Goal: Transaction & Acquisition: Purchase product/service

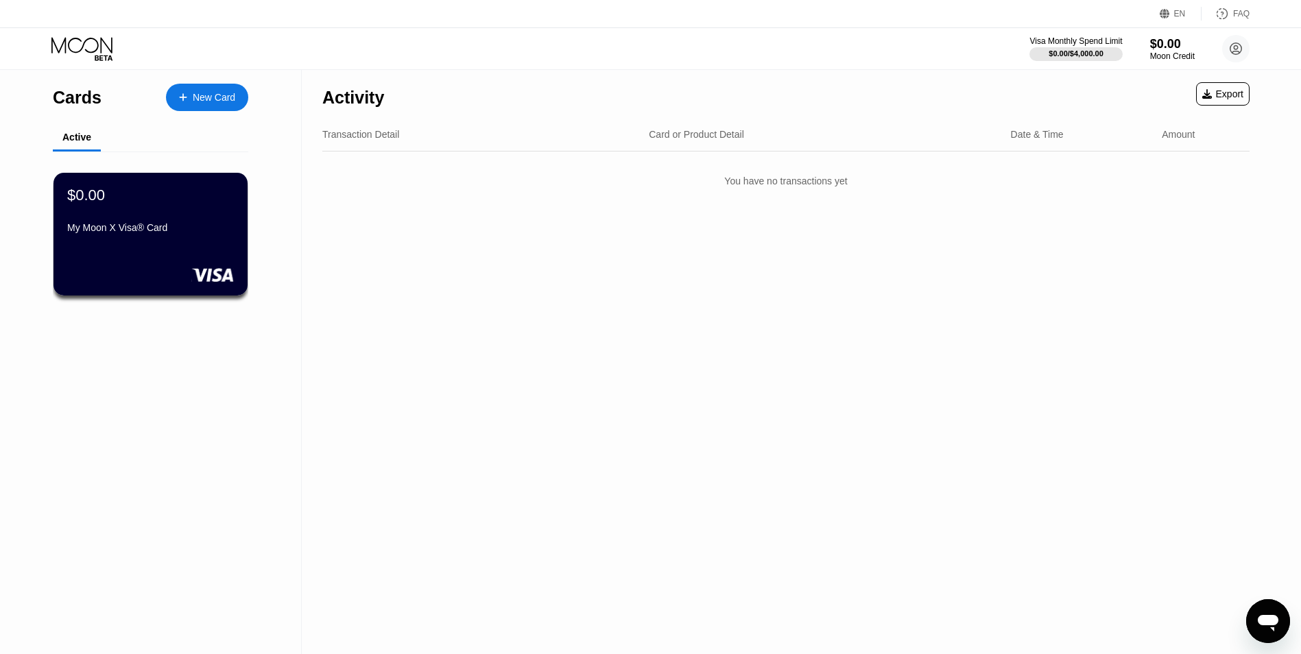
click at [1160, 68] on div "Visa Monthly Spend Limit $0.00 / $4,000.00 $0.00 Moon Credit Skye Alt [EMAIL_AD…" at bounding box center [650, 48] width 1301 height 41
click at [1161, 61] on div "Moon Credit" at bounding box center [1173, 56] width 46 height 10
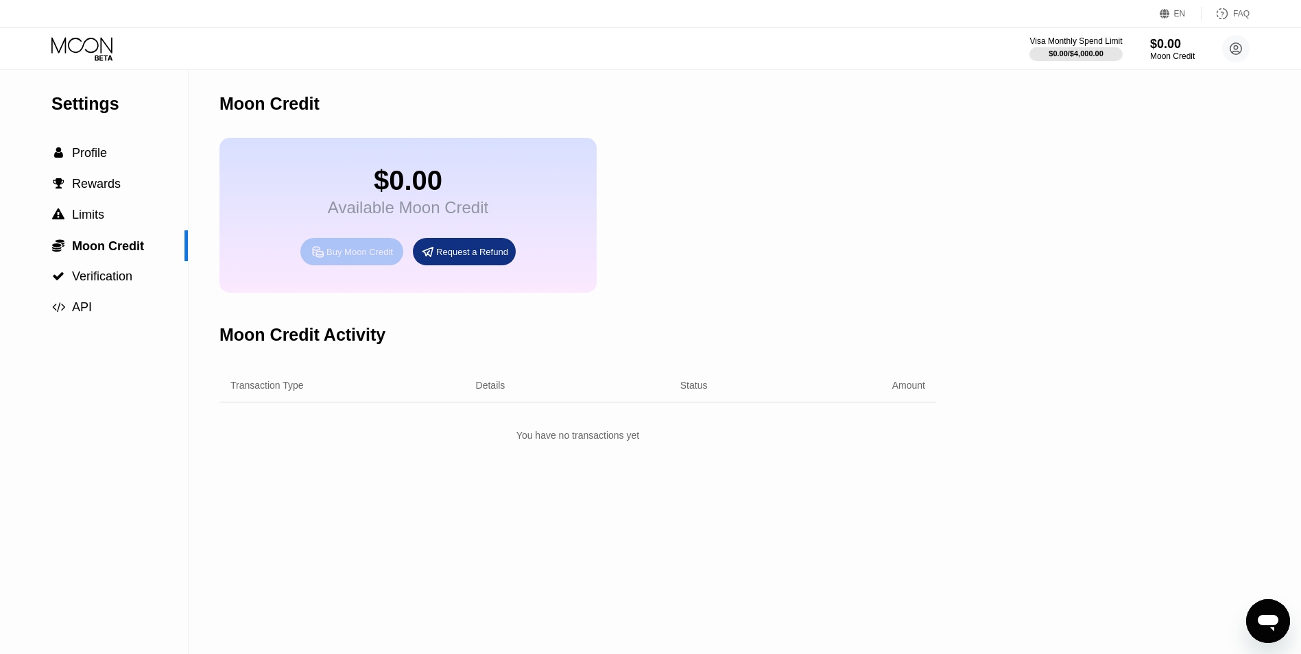
click at [340, 258] on div "Buy Moon Credit" at bounding box center [359, 252] width 67 height 12
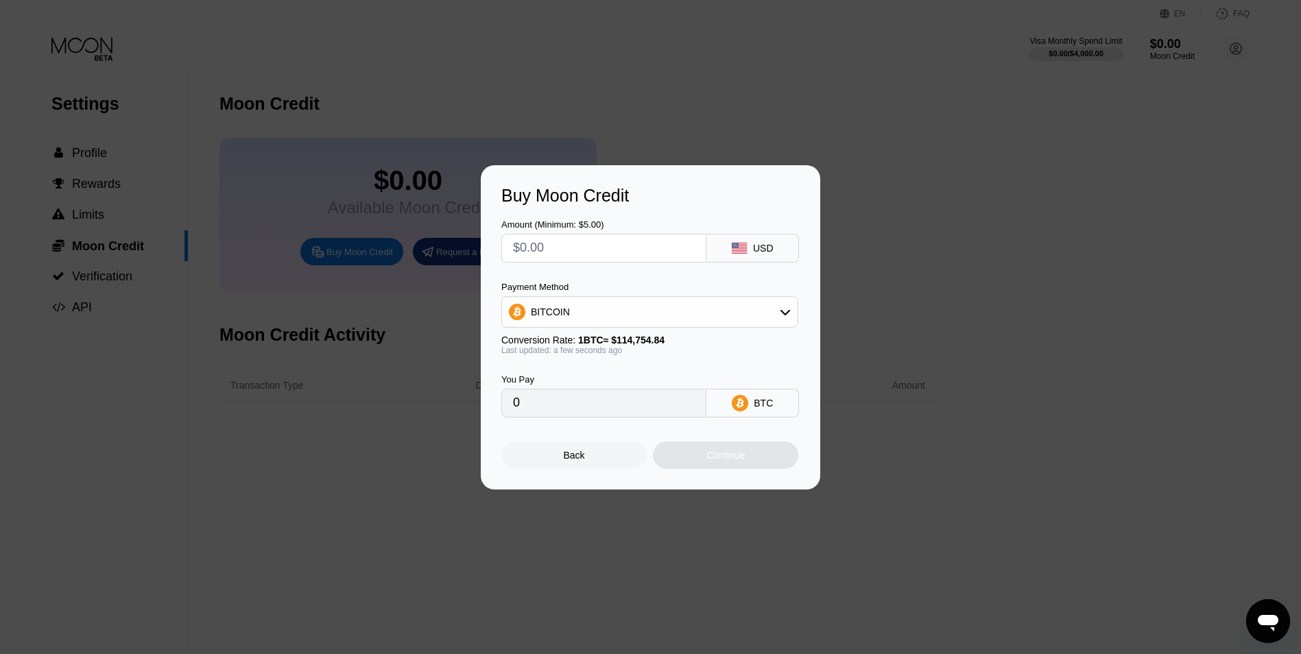
click at [547, 250] on input "text" at bounding box center [604, 248] width 182 height 27
type input "$5"
type input "0.00004358"
type input "$5.00"
click at [552, 309] on div "BITCOIN" at bounding box center [550, 312] width 39 height 11
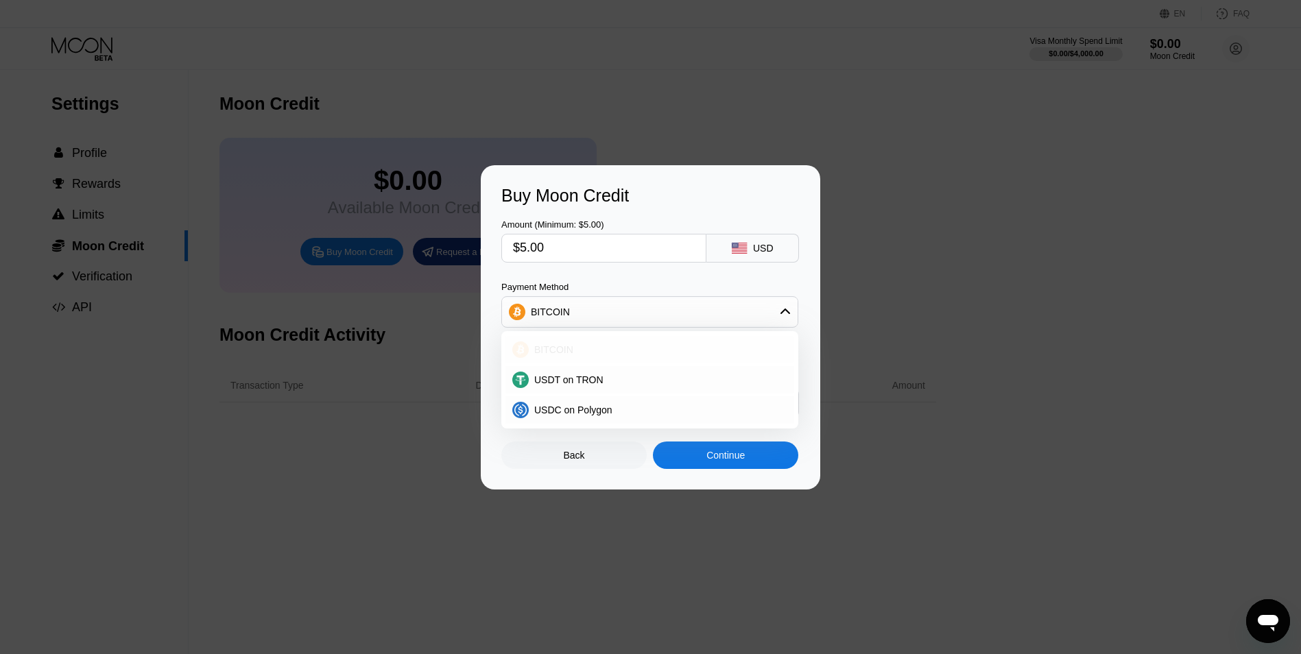
click at [547, 353] on span "BITCOIN" at bounding box center [553, 349] width 39 height 11
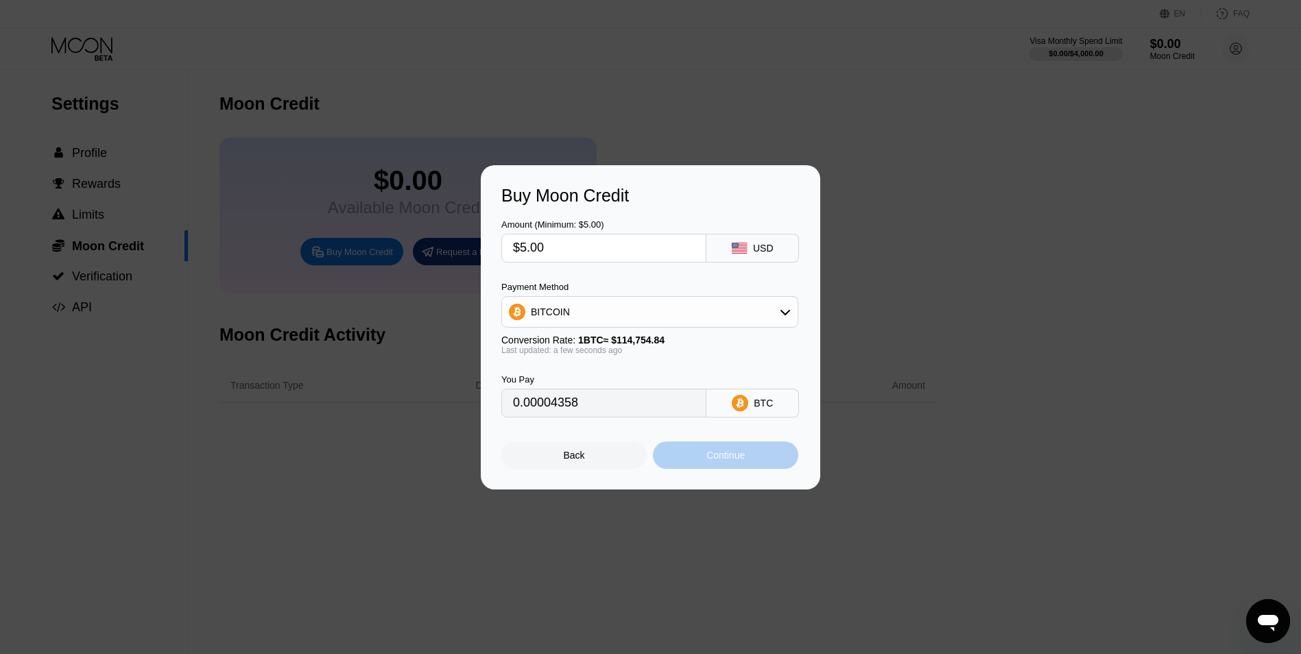
click at [695, 460] on div "Continue" at bounding box center [725, 455] width 145 height 27
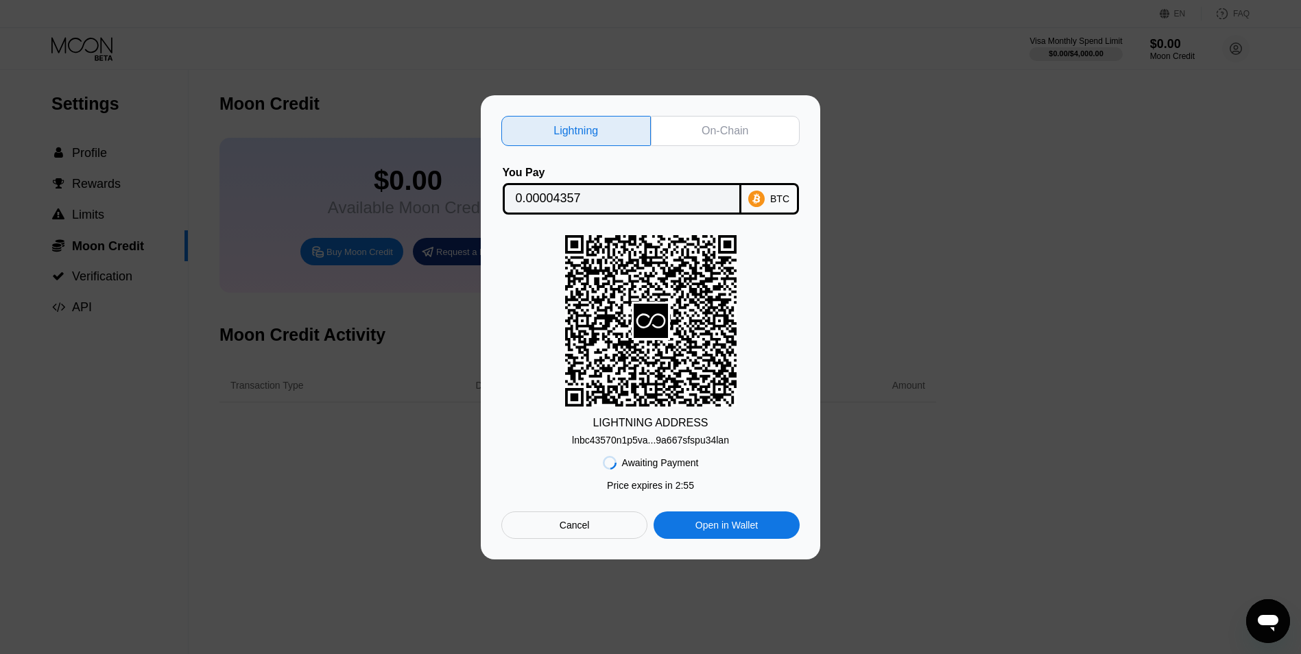
click at [693, 136] on div "On-Chain" at bounding box center [726, 131] width 150 height 30
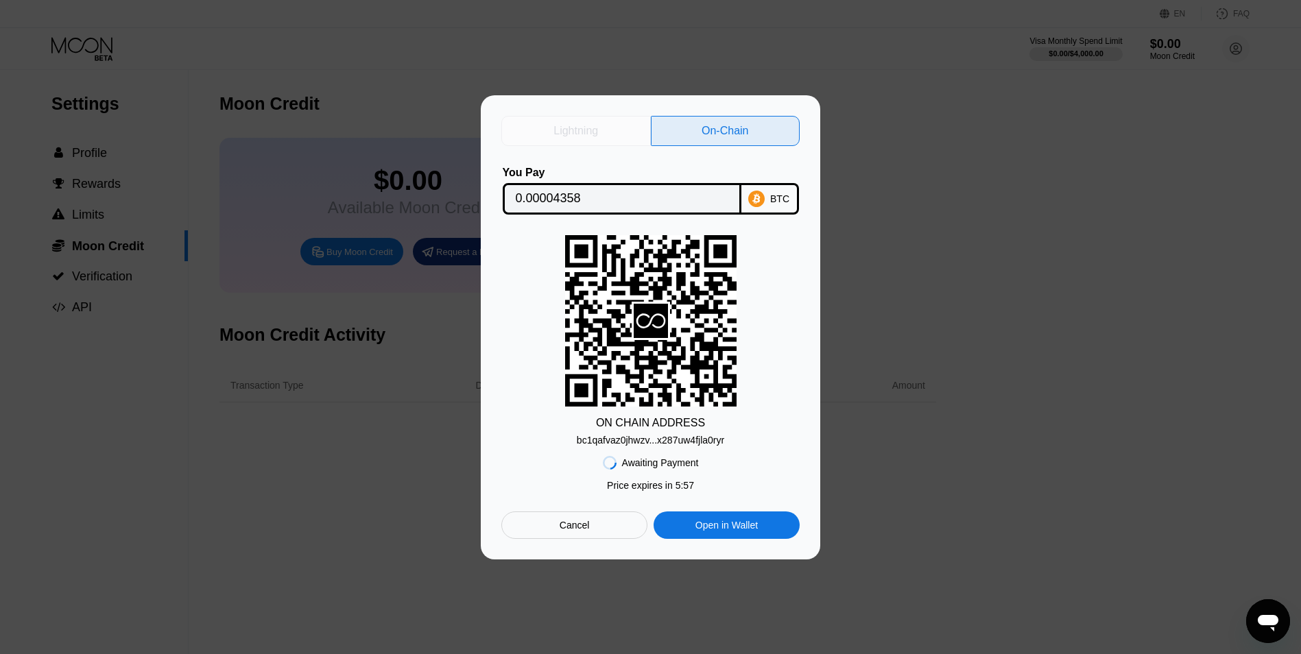
click at [582, 129] on div "Lightning" at bounding box center [576, 131] width 45 height 14
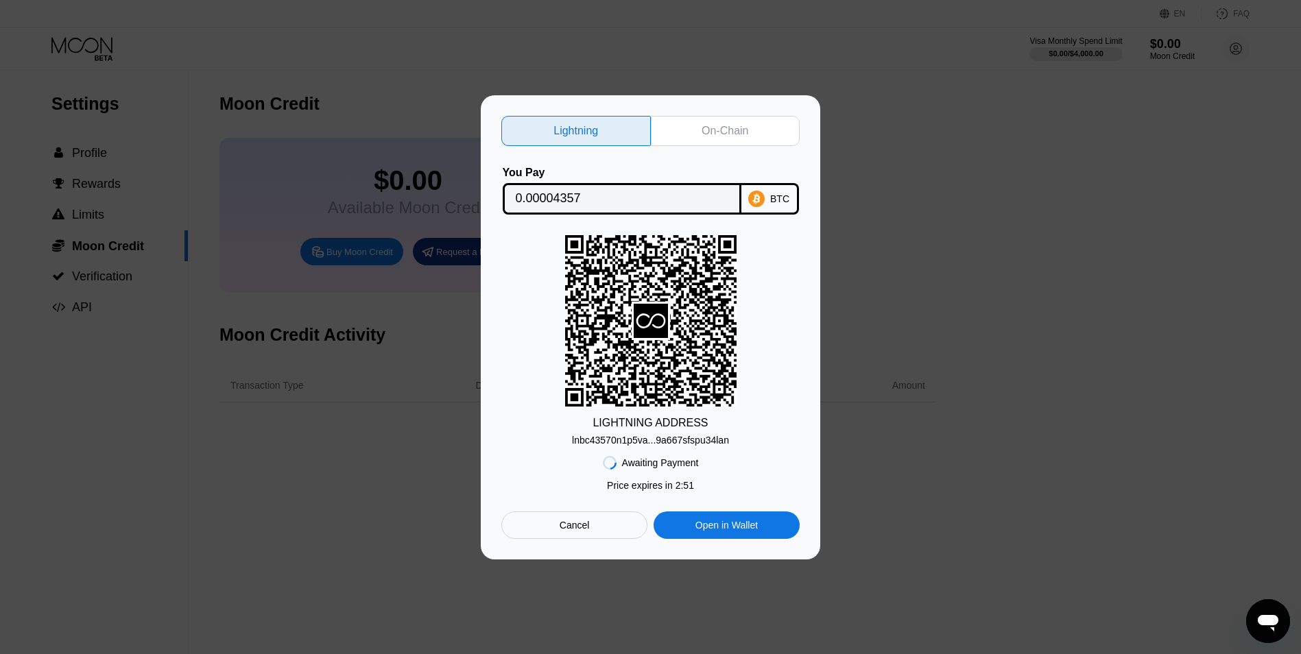
drag, startPoint x: 716, startPoint y: 129, endPoint x: 701, endPoint y: 131, distance: 15.2
click at [715, 129] on div "On-Chain" at bounding box center [725, 131] width 47 height 14
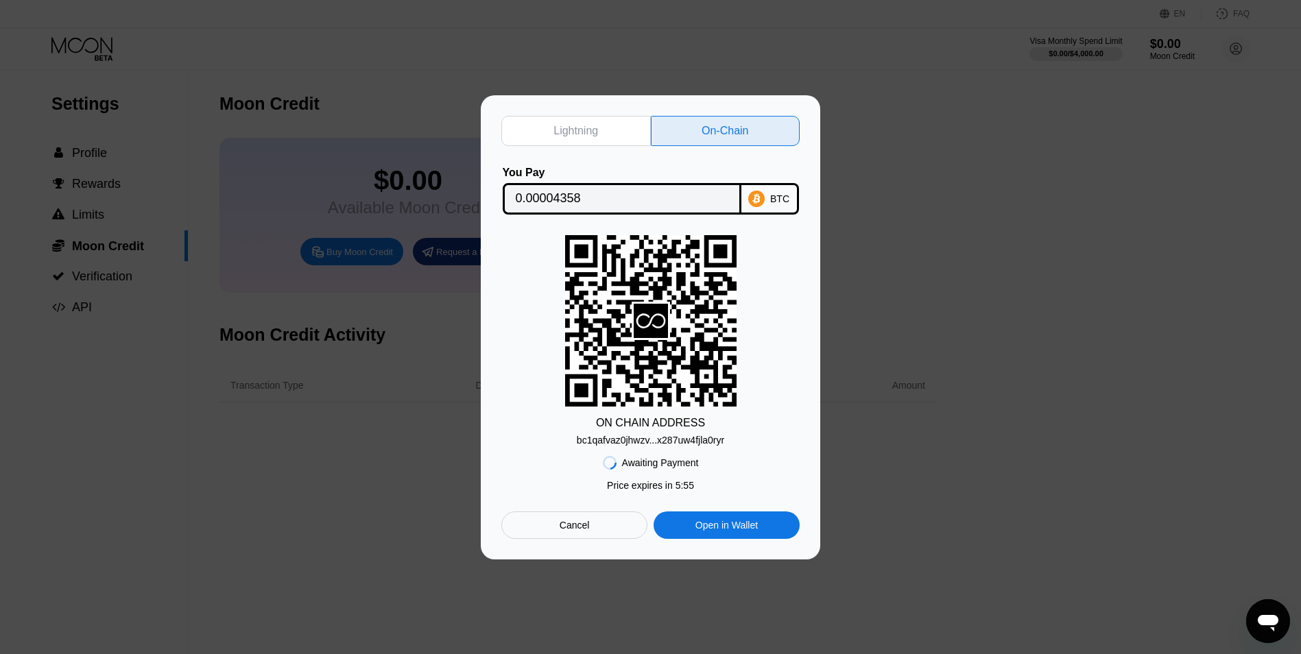
click at [605, 124] on div "Lightning" at bounding box center [576, 131] width 150 height 30
type input "0.00004357"
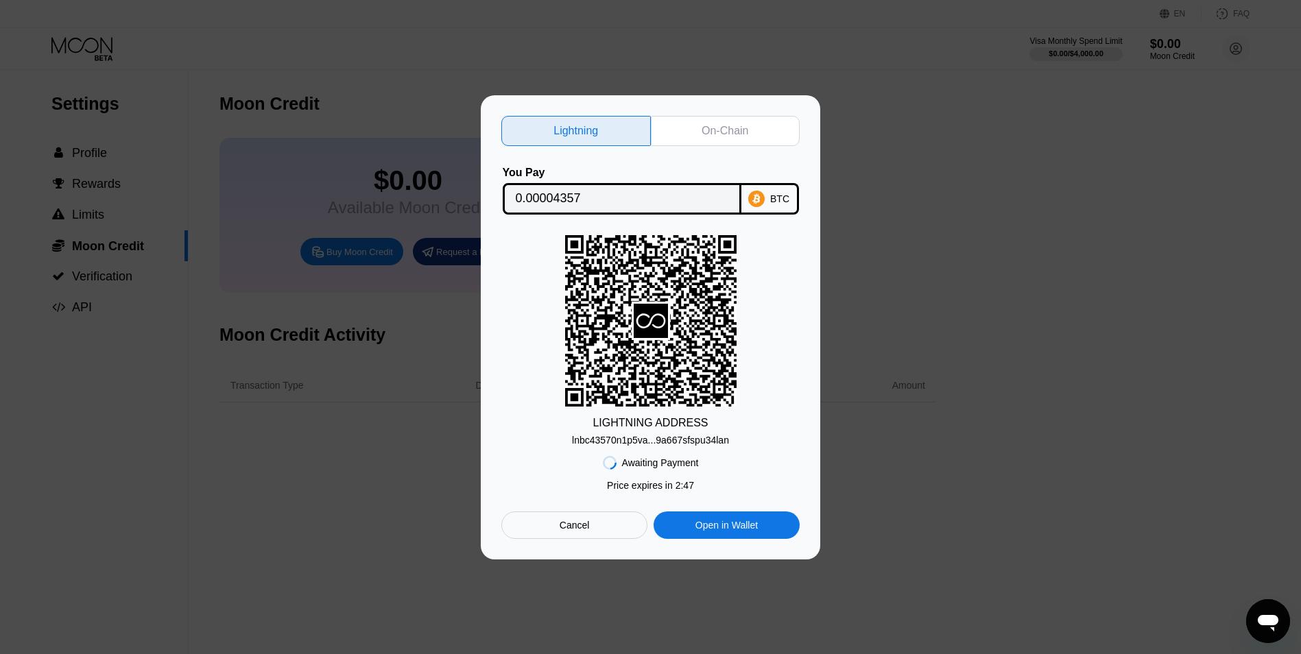
click at [733, 444] on div "LIGHTNING ADDRESS lnbc43570n1p5va...9a667sfspu34lan" at bounding box center [650, 340] width 298 height 211
click at [699, 443] on div "lnbc43570n1p5va...9a667sfspu34lan" at bounding box center [650, 440] width 157 height 11
